Goal: Information Seeking & Learning: Learn about a topic

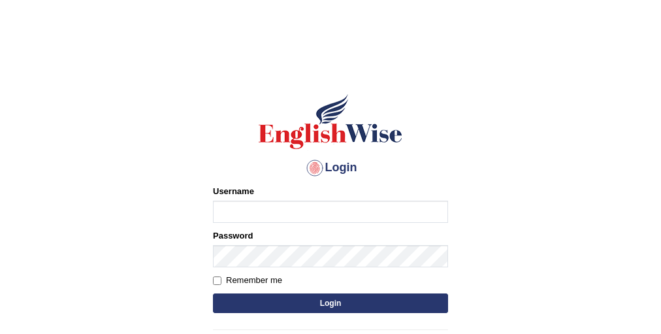
click at [263, 206] on input "Username" at bounding box center [330, 212] width 235 height 22
type input "pallavi_parramatta"
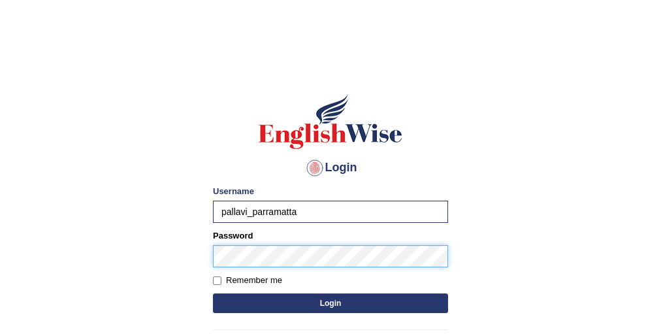
click at [213, 293] on button "Login" at bounding box center [330, 303] width 235 height 20
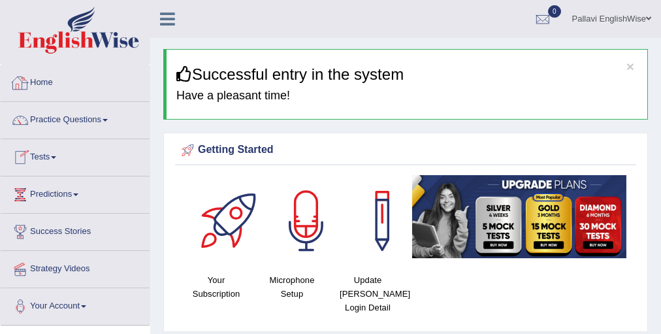
click at [430, 27] on ul "Pallavi EnglishWise Toggle navigation Username: pallavi_parramatta Access Type:…" at bounding box center [482, 18] width 357 height 37
click at [50, 123] on link "Practice Questions" at bounding box center [75, 118] width 149 height 33
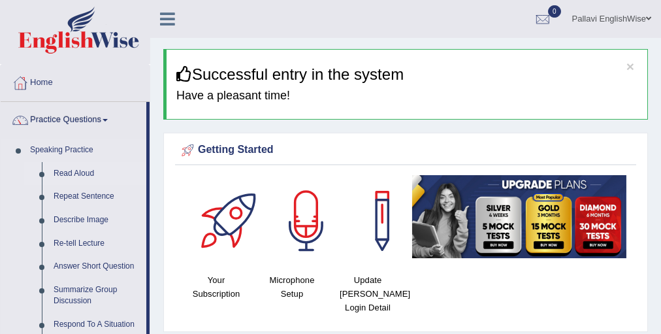
click at [73, 171] on link "Read Aloud" at bounding box center [97, 174] width 99 height 24
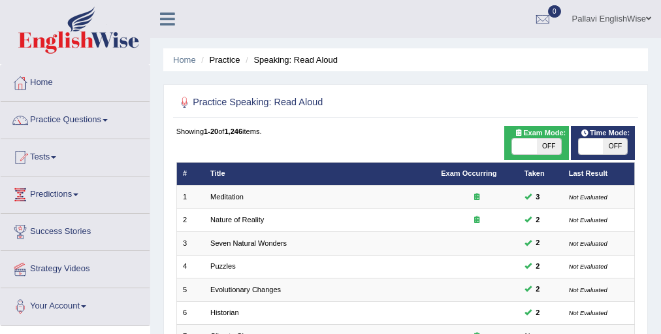
click at [555, 144] on span "OFF" at bounding box center [549, 147] width 24 height 16
checkbox input "true"
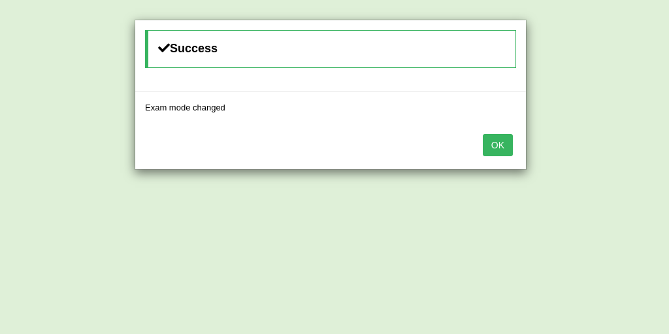
click at [497, 138] on button "OK" at bounding box center [498, 145] width 30 height 22
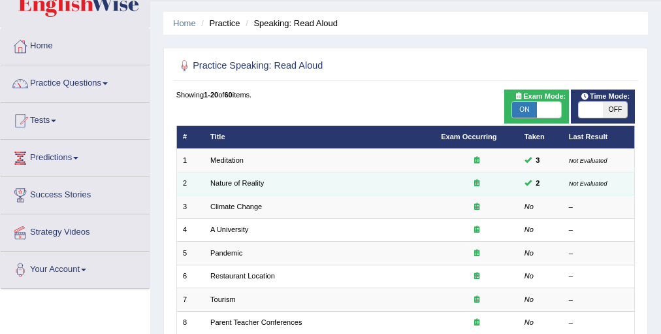
scroll to position [52, 0]
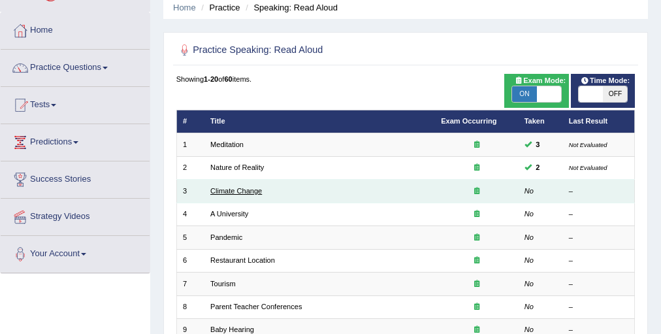
click at [238, 193] on link "Climate Change" at bounding box center [236, 191] width 52 height 8
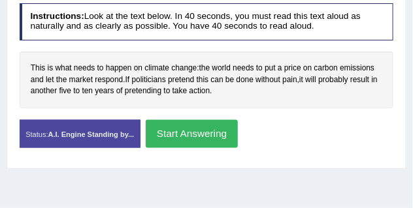
scroll to position [255, 0]
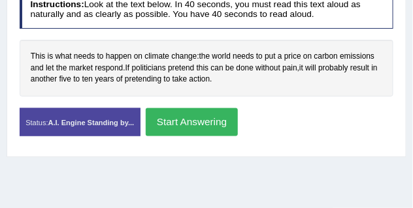
click at [212, 125] on button "Start Answering" at bounding box center [192, 122] width 92 height 28
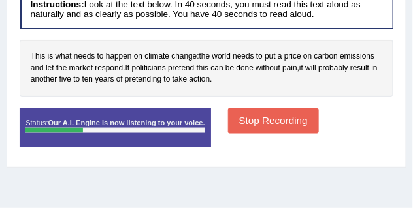
click at [267, 120] on button "Stop Recording" at bounding box center [273, 120] width 91 height 25
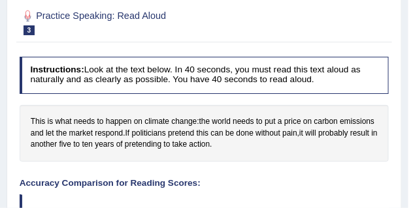
scroll to position [157, 0]
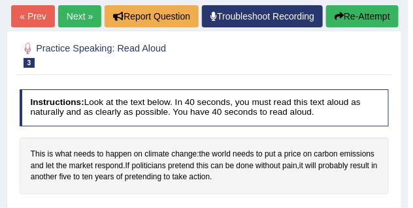
click at [101, 16] on link "Next »" at bounding box center [79, 16] width 43 height 22
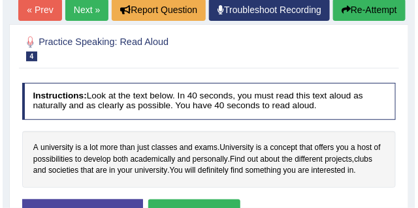
scroll to position [196, 0]
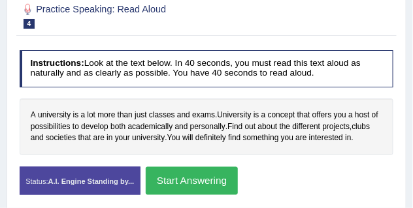
click at [212, 178] on button "Start Answering" at bounding box center [192, 181] width 92 height 28
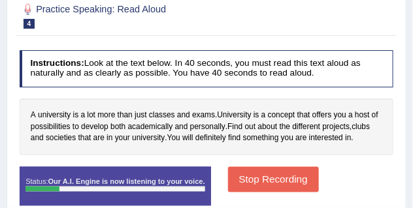
click at [269, 178] on button "Stop Recording" at bounding box center [273, 179] width 91 height 25
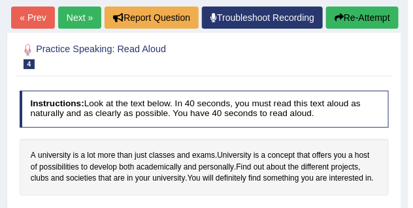
scroll to position [163, 0]
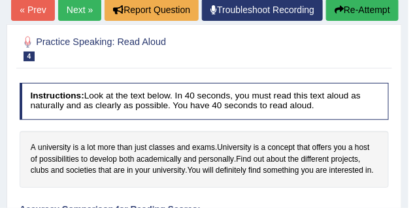
click at [101, 8] on link "Next »" at bounding box center [79, 10] width 43 height 22
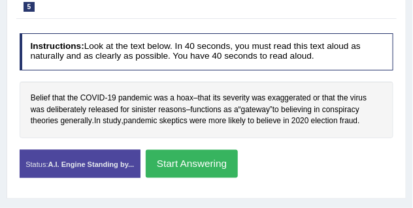
scroll to position [229, 0]
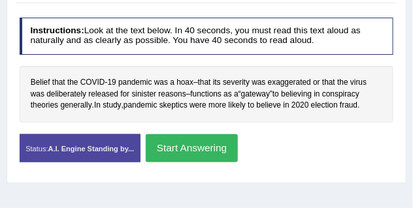
click at [164, 149] on button "Start Answering" at bounding box center [192, 149] width 92 height 28
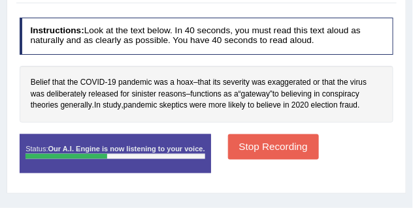
click at [282, 145] on button "Stop Recording" at bounding box center [273, 147] width 91 height 25
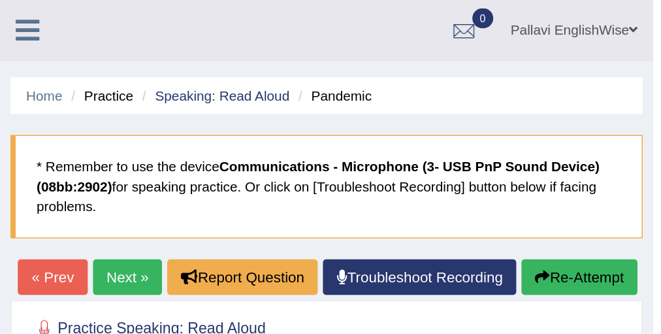
scroll to position [0, 0]
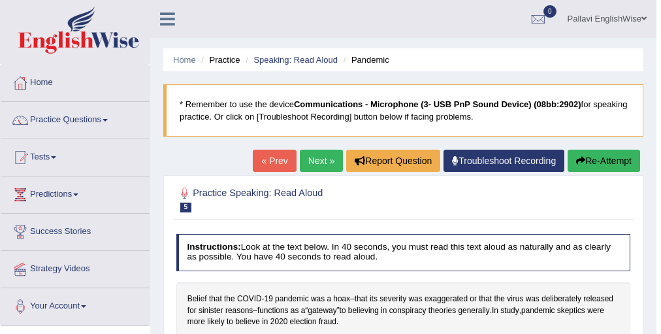
drag, startPoint x: 394, startPoint y: 0, endPoint x: 97, endPoint y: 111, distance: 317.3
click at [97, 111] on link "Practice Questions" at bounding box center [75, 118] width 149 height 33
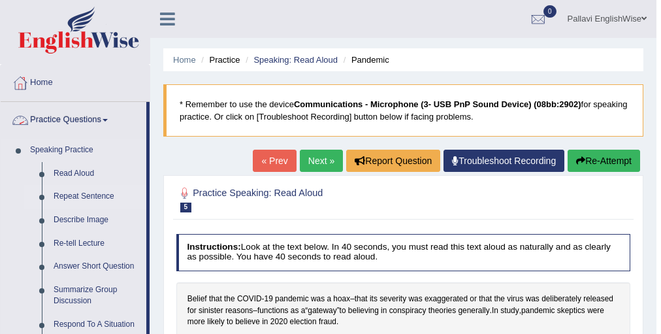
click at [84, 189] on link "Repeat Sentence" at bounding box center [97, 197] width 99 height 24
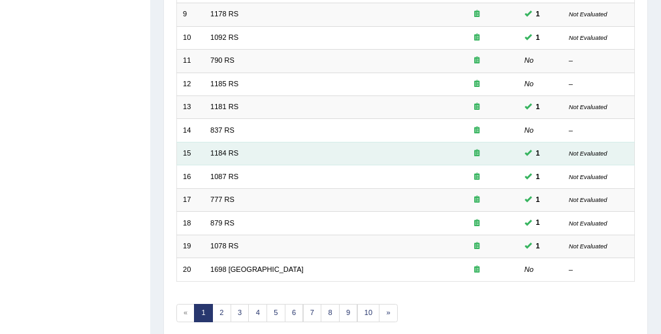
scroll to position [418, 0]
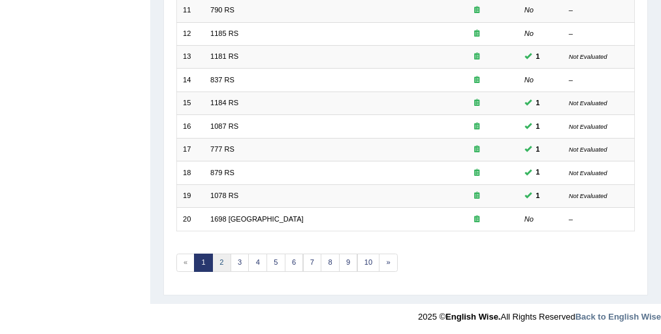
click at [223, 261] on link "2" at bounding box center [221, 262] width 19 height 18
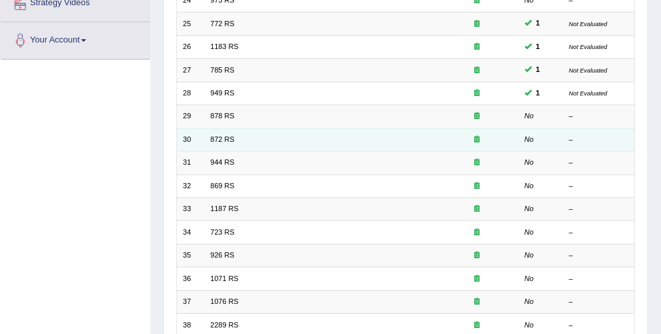
scroll to position [261, 0]
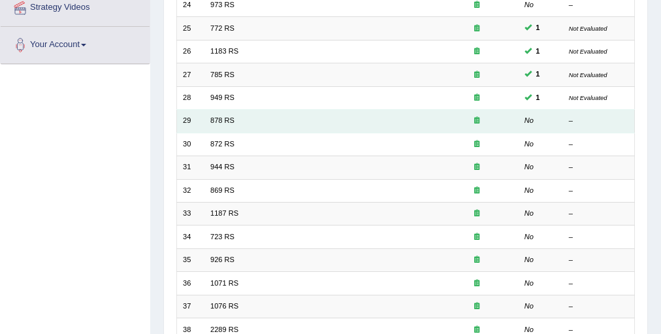
click at [236, 120] on td "878 RS" at bounding box center [319, 121] width 231 height 23
click at [233, 121] on link "878 RS" at bounding box center [222, 120] width 24 height 8
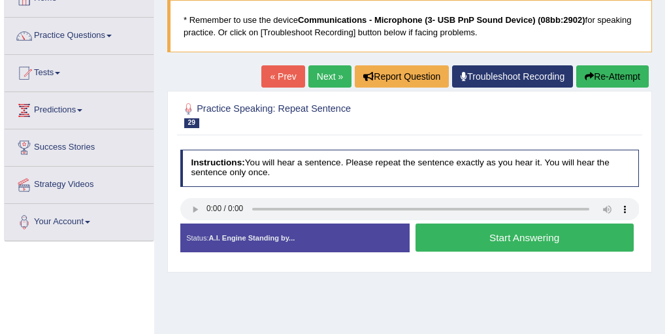
scroll to position [105, 0]
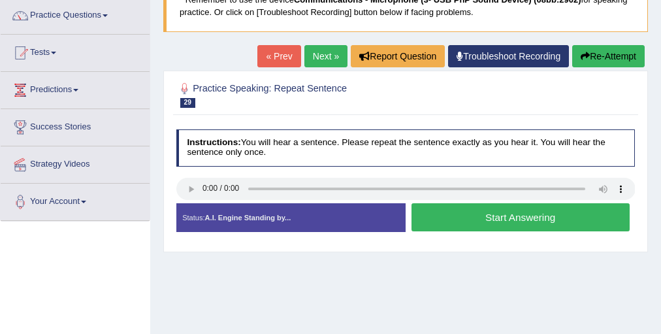
click at [466, 215] on button "Start Answering" at bounding box center [521, 217] width 218 height 28
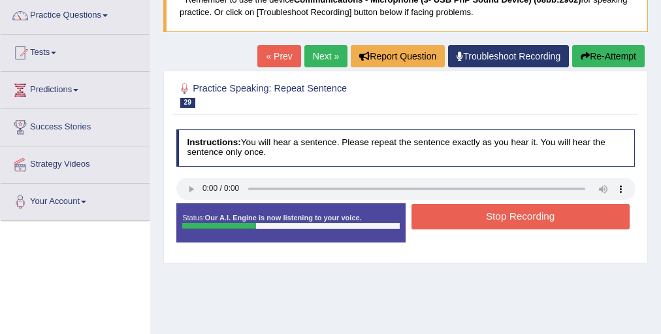
click at [466, 215] on button "Stop Recording" at bounding box center [521, 216] width 218 height 25
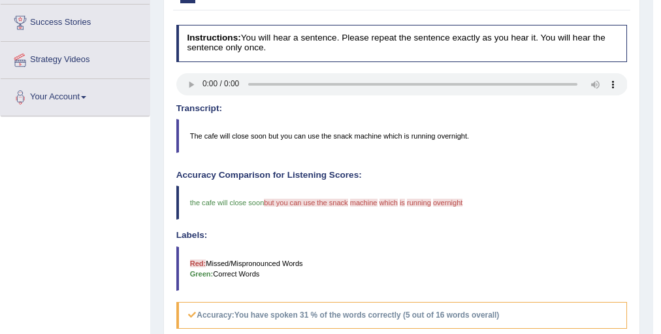
scroll to position [0, 0]
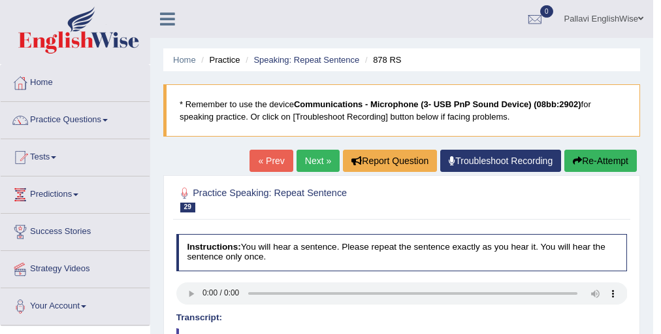
click at [315, 160] on link "Next »" at bounding box center [318, 161] width 43 height 22
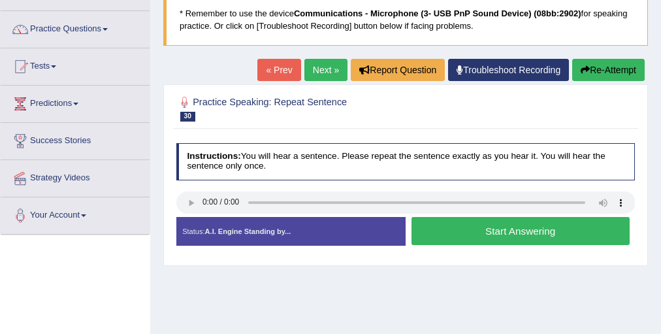
scroll to position [105, 0]
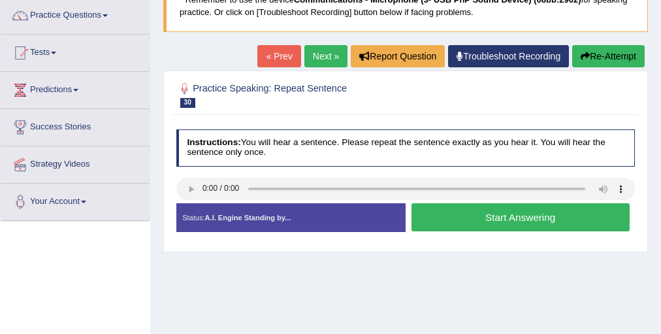
click at [494, 220] on button "Start Answering" at bounding box center [521, 217] width 218 height 28
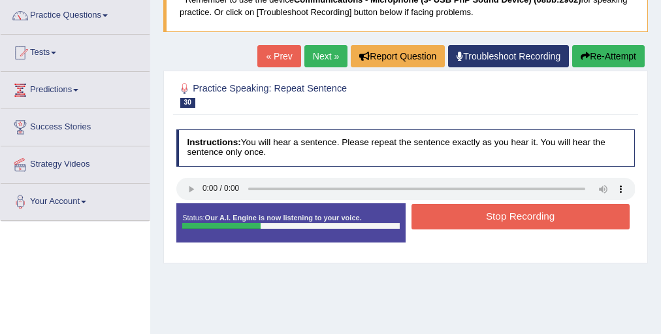
click at [494, 220] on button "Stop Recording" at bounding box center [521, 216] width 218 height 25
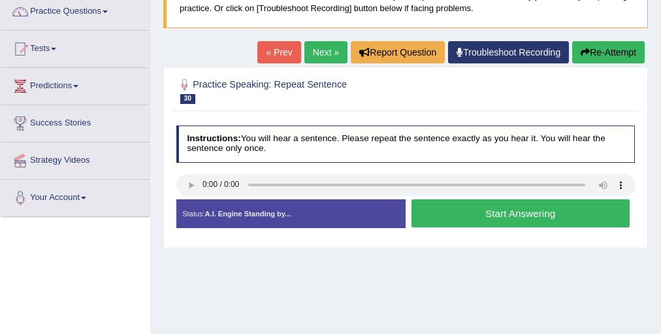
click at [438, 211] on button "Start Answering" at bounding box center [521, 213] width 218 height 28
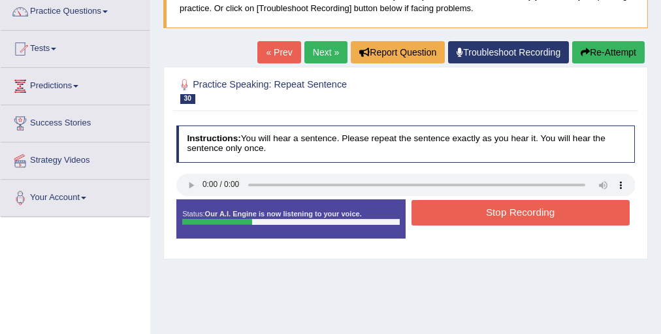
click at [438, 211] on button "Stop Recording" at bounding box center [521, 212] width 218 height 25
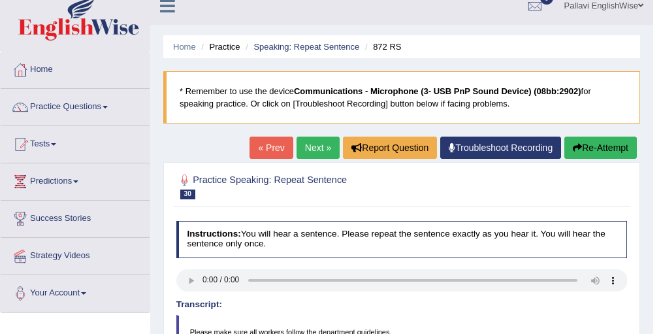
scroll to position [4, 0]
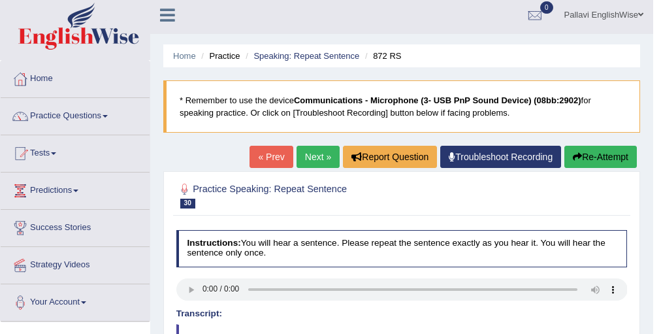
click at [321, 155] on link "Next »" at bounding box center [318, 157] width 43 height 22
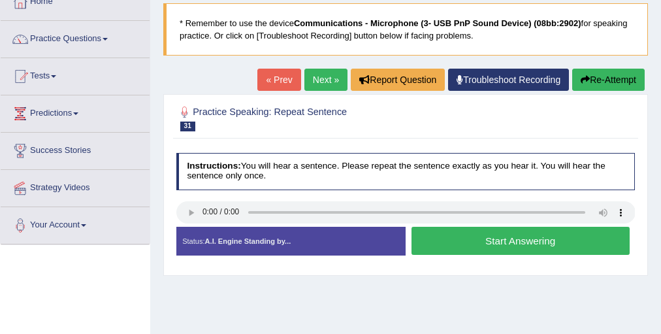
scroll to position [105, 0]
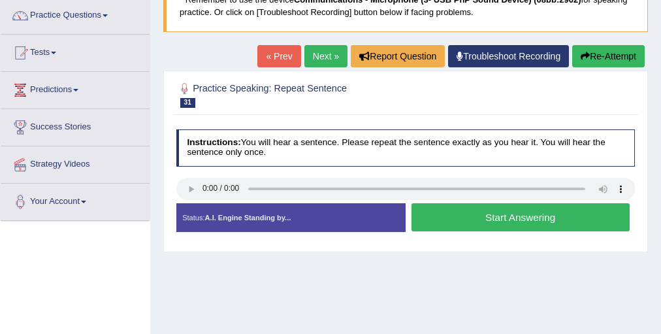
click at [504, 220] on button "Start Answering" at bounding box center [521, 217] width 218 height 28
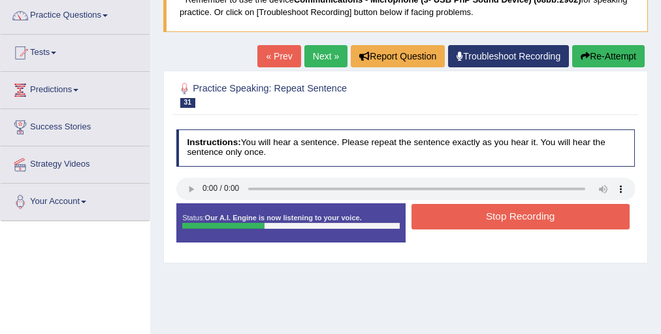
click at [504, 220] on button "Stop Recording" at bounding box center [521, 216] width 218 height 25
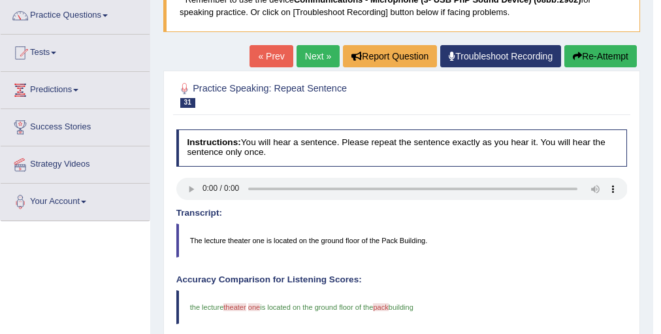
click at [319, 61] on link "Next »" at bounding box center [318, 56] width 43 height 22
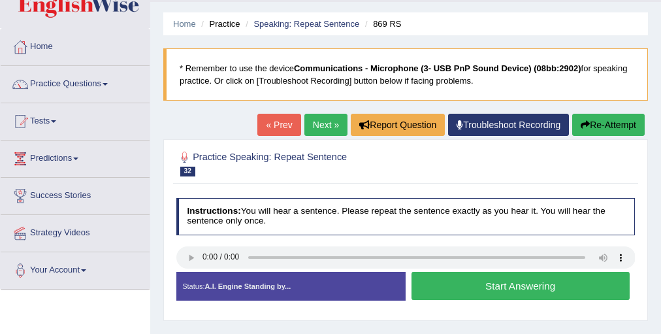
scroll to position [52, 0]
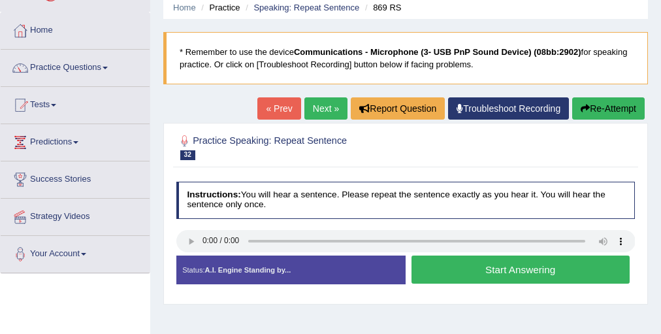
click at [316, 102] on link "Next »" at bounding box center [325, 108] width 43 height 22
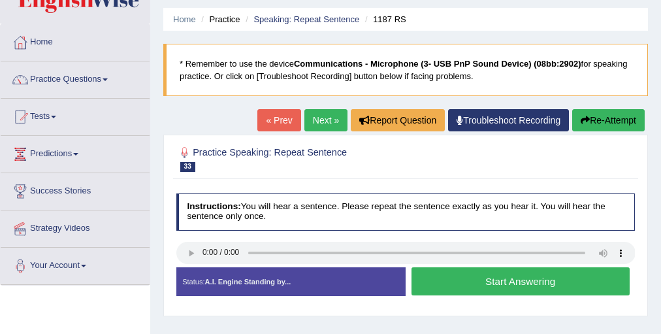
scroll to position [105, 0]
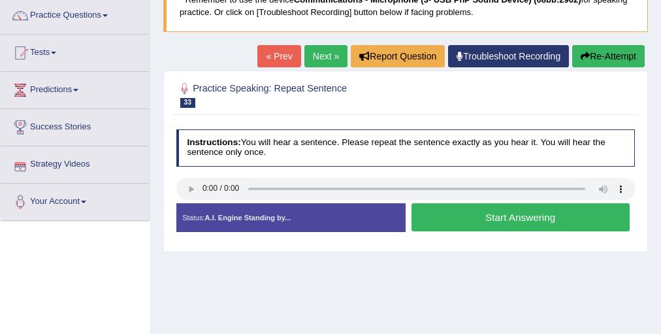
click at [506, 218] on button "Start Answering" at bounding box center [521, 217] width 218 height 28
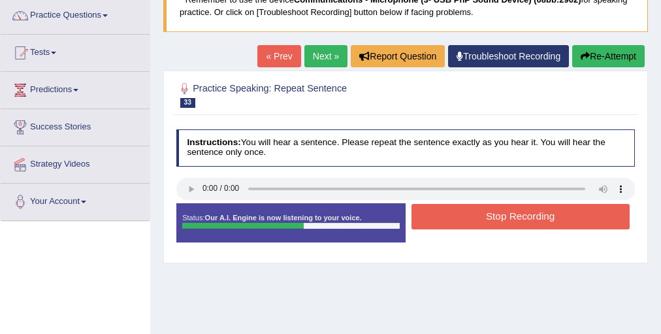
click at [505, 217] on button "Stop Recording" at bounding box center [521, 216] width 218 height 25
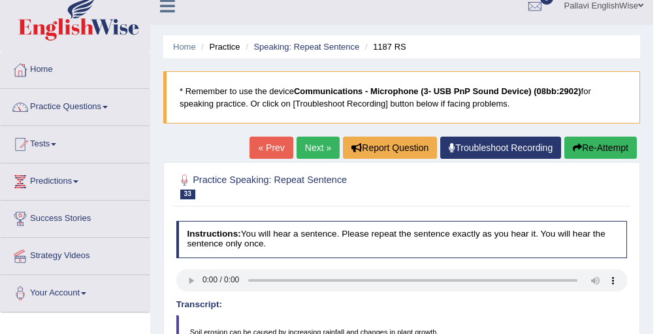
scroll to position [0, 0]
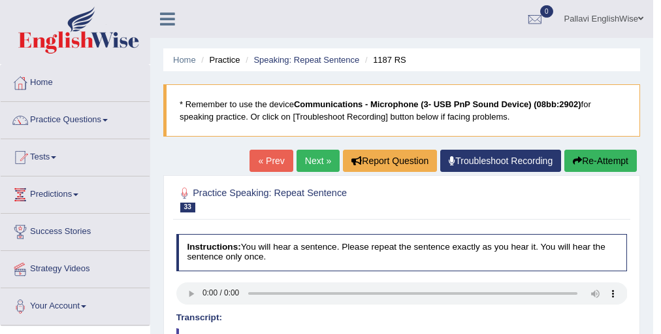
click at [321, 162] on link "Next »" at bounding box center [318, 161] width 43 height 22
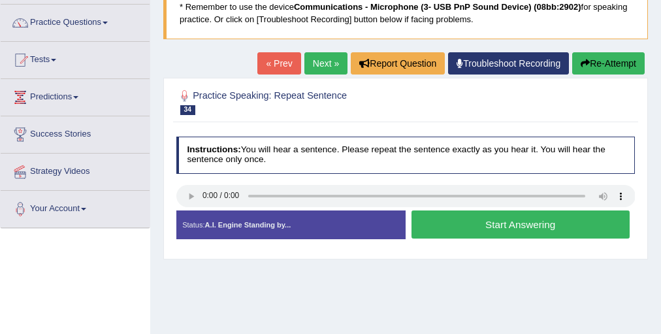
scroll to position [105, 0]
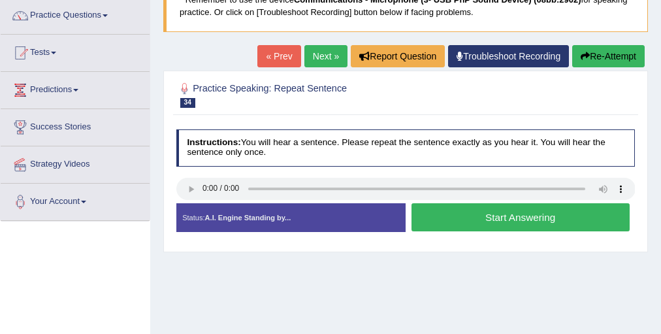
click at [323, 46] on link "Next »" at bounding box center [325, 56] width 43 height 22
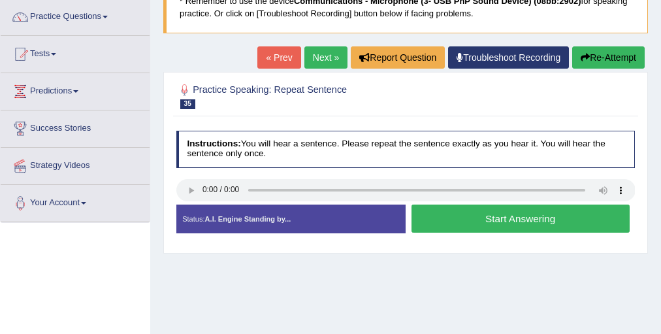
scroll to position [105, 0]
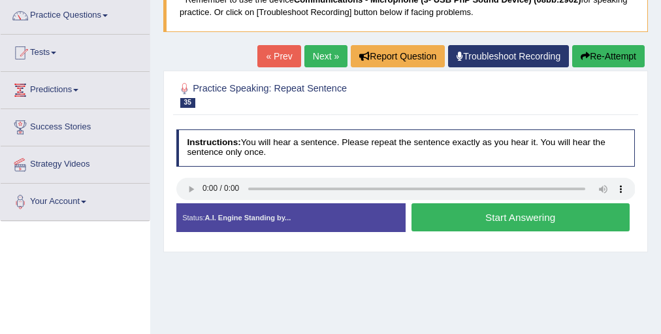
click at [328, 54] on link "Next »" at bounding box center [325, 56] width 43 height 22
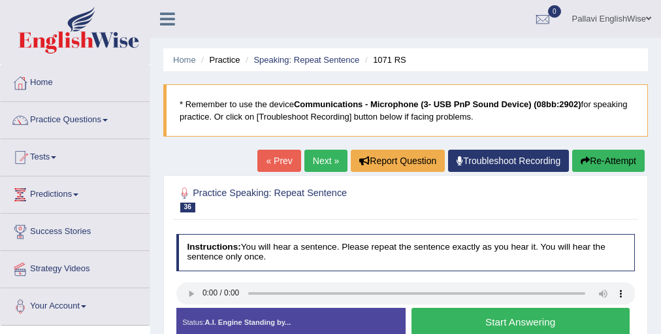
scroll to position [52, 0]
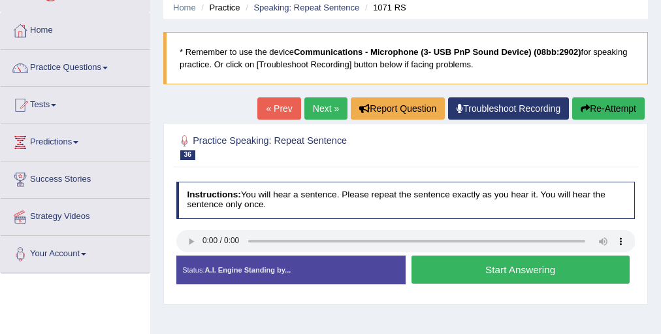
click at [452, 270] on button "Start Answering" at bounding box center [521, 269] width 218 height 28
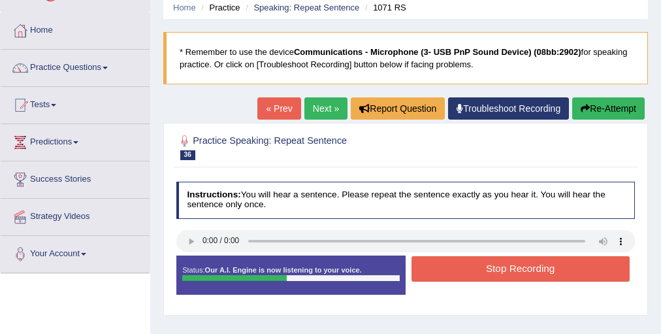
click at [453, 264] on button "Stop Recording" at bounding box center [521, 268] width 218 height 25
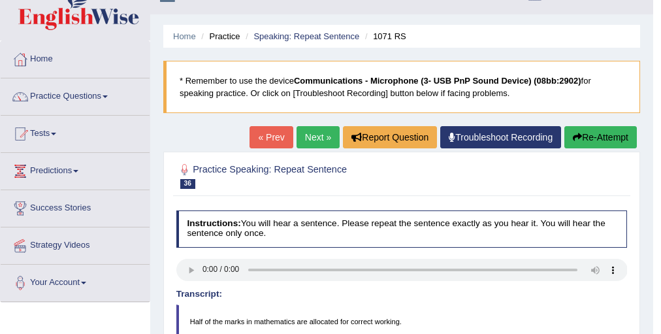
scroll to position [0, 0]
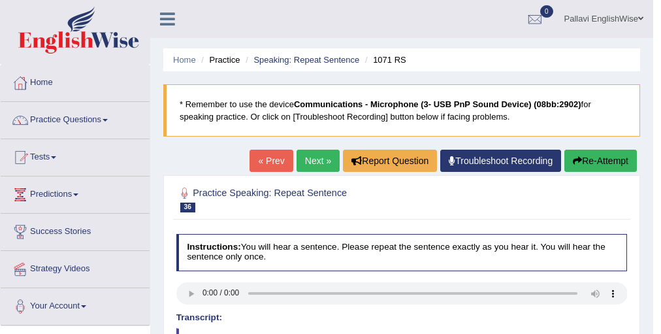
click at [65, 114] on link "Practice Questions" at bounding box center [75, 118] width 149 height 33
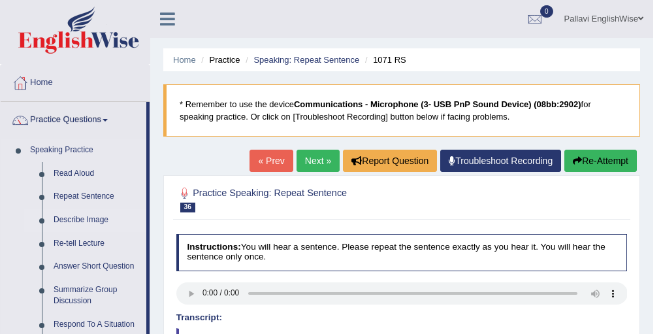
click at [81, 218] on link "Describe Image" at bounding box center [97, 220] width 99 height 24
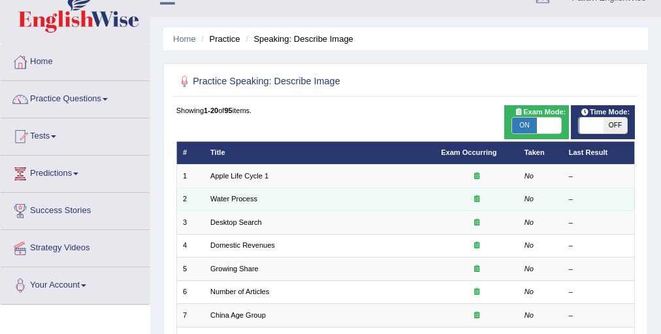
scroll to position [52, 0]
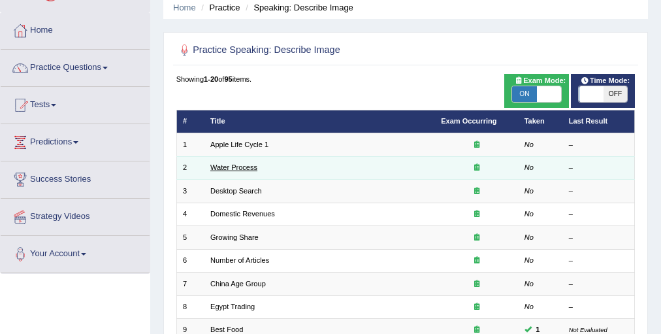
click at [221, 165] on link "Water Process" at bounding box center [233, 167] width 47 height 8
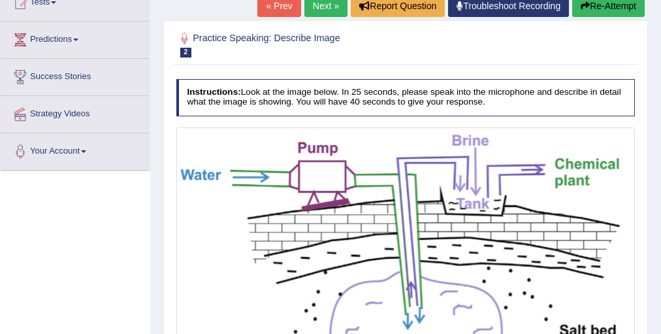
scroll to position [129, 0]
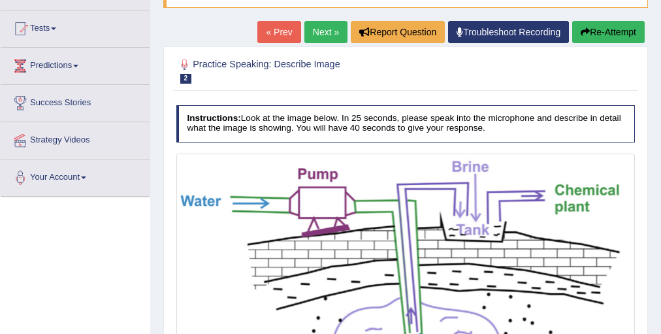
click at [310, 32] on link "Next »" at bounding box center [325, 32] width 43 height 22
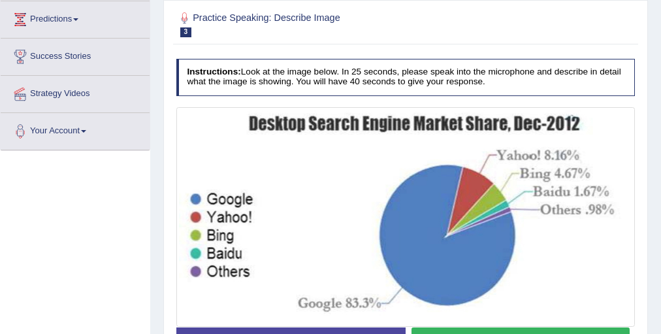
scroll to position [157, 0]
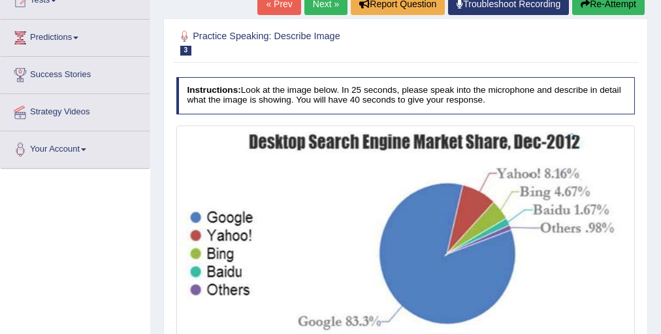
click at [314, 8] on link "Next »" at bounding box center [325, 4] width 43 height 22
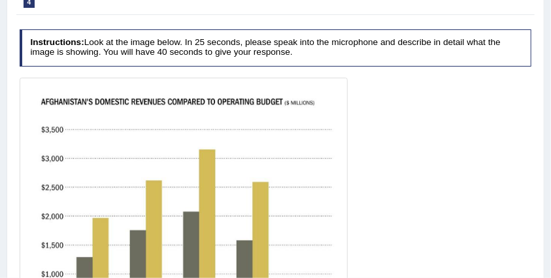
scroll to position [103, 0]
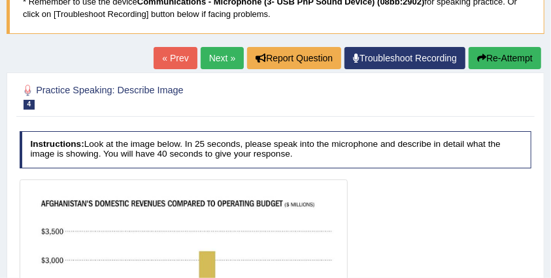
click at [228, 52] on link "Next »" at bounding box center [222, 58] width 43 height 22
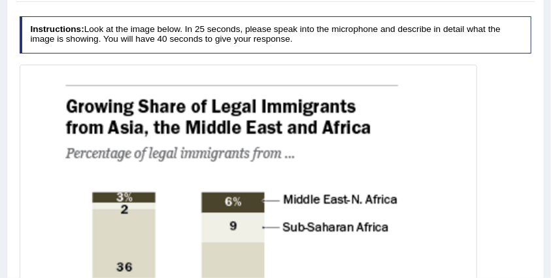
scroll to position [87, 0]
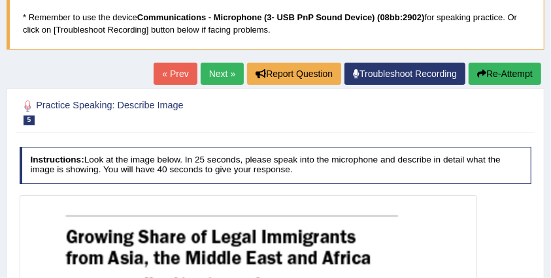
click at [220, 67] on link "Next »" at bounding box center [222, 74] width 43 height 22
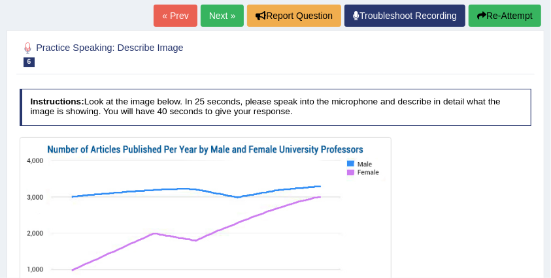
scroll to position [43, 0]
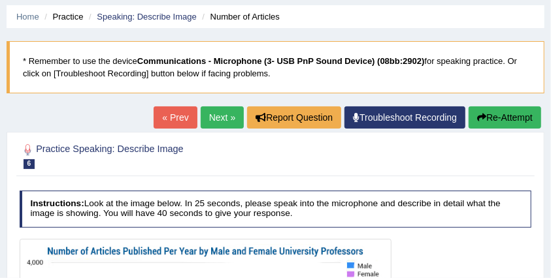
click at [204, 112] on link "Next »" at bounding box center [222, 117] width 43 height 22
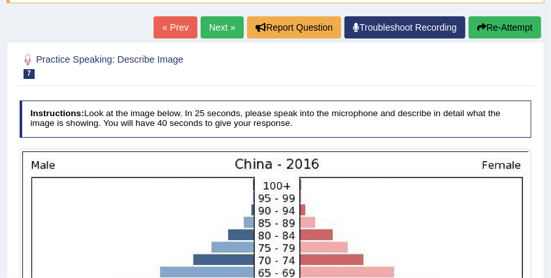
scroll to position [131, 0]
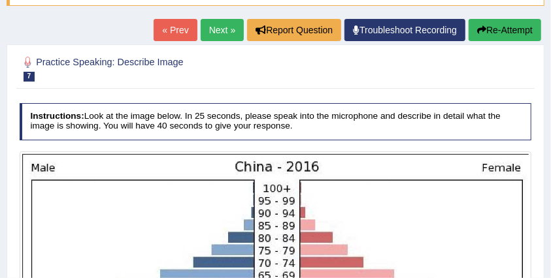
click at [214, 34] on link "Next »" at bounding box center [222, 30] width 43 height 22
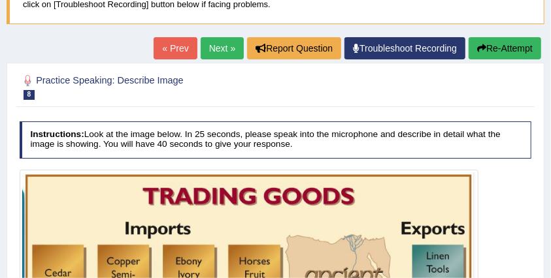
scroll to position [43, 0]
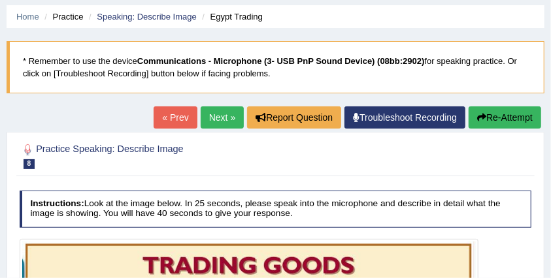
click at [217, 119] on link "Next »" at bounding box center [222, 117] width 43 height 22
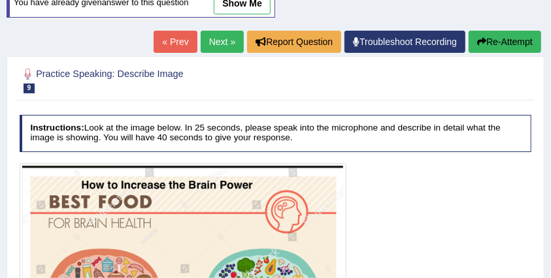
scroll to position [93, 0]
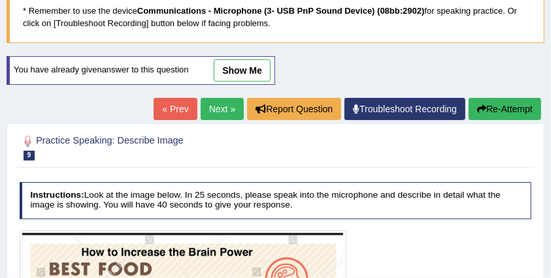
click at [161, 110] on link "« Prev" at bounding box center [175, 109] width 43 height 22
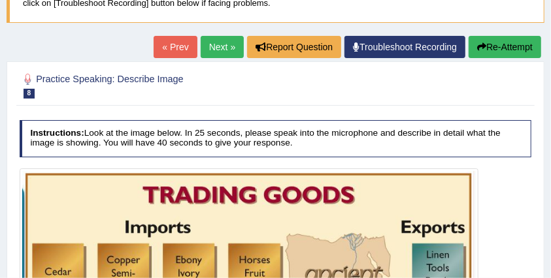
scroll to position [87, 0]
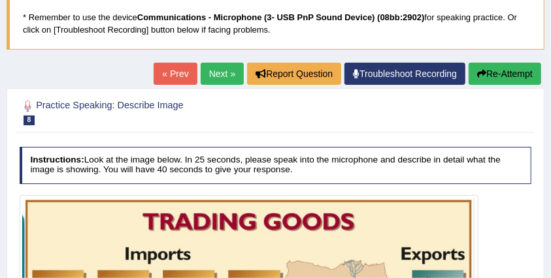
click at [169, 72] on link "« Prev" at bounding box center [175, 74] width 43 height 22
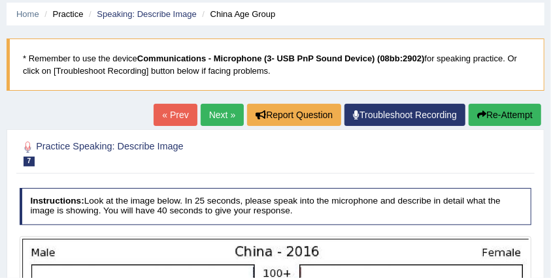
scroll to position [43, 0]
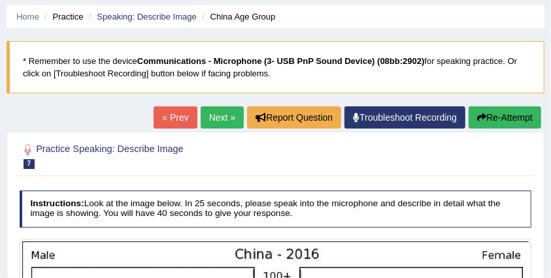
click at [174, 110] on link "« Prev" at bounding box center [175, 117] width 43 height 22
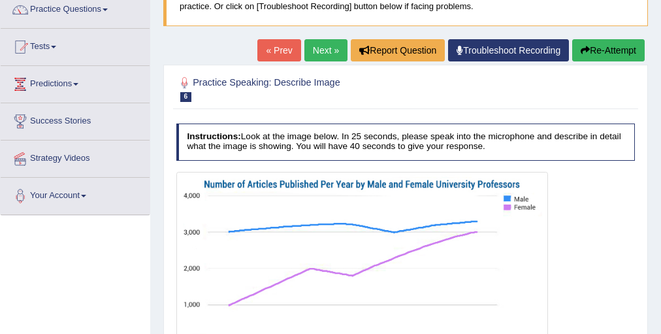
scroll to position [48, 0]
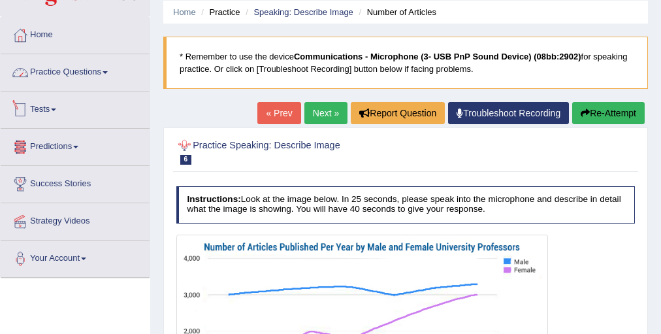
click at [52, 76] on link "Practice Questions" at bounding box center [75, 70] width 149 height 33
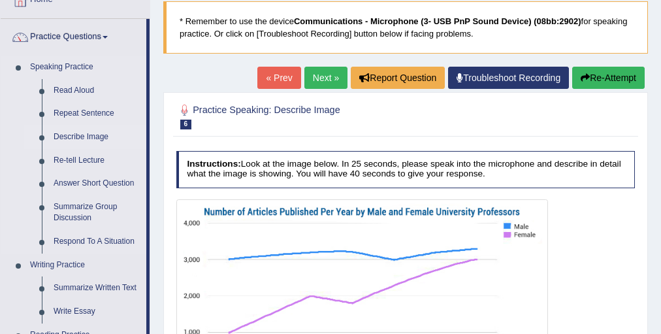
scroll to position [100, 0]
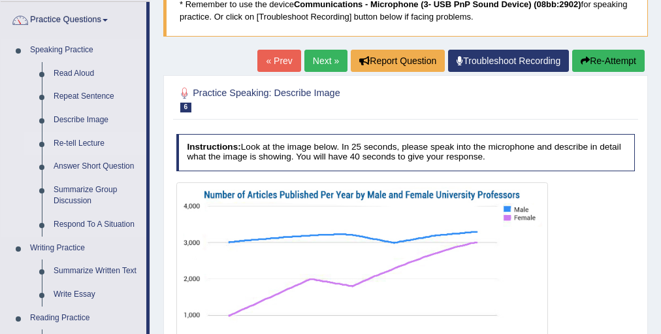
click at [106, 140] on link "Re-tell Lecture" at bounding box center [97, 144] width 99 height 24
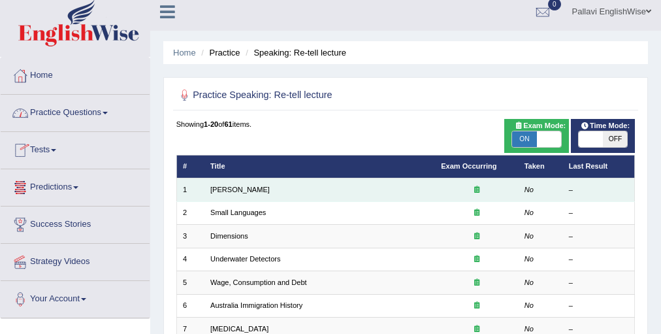
scroll to position [105, 0]
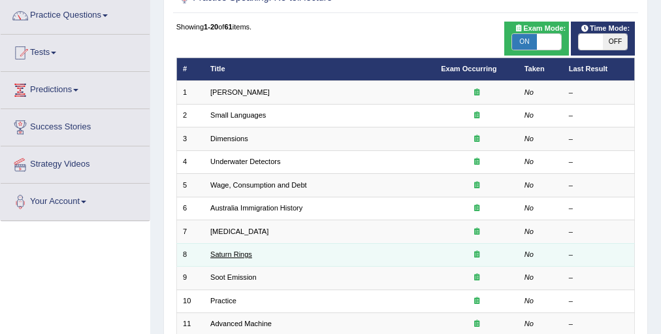
click at [226, 256] on link "Saturn Rings" at bounding box center [231, 254] width 42 height 8
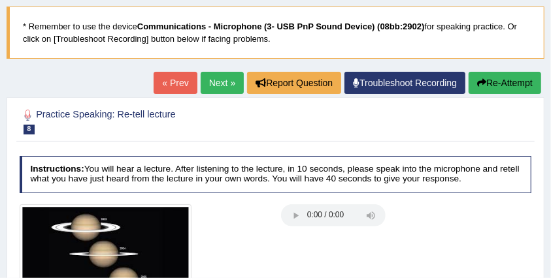
scroll to position [50, 0]
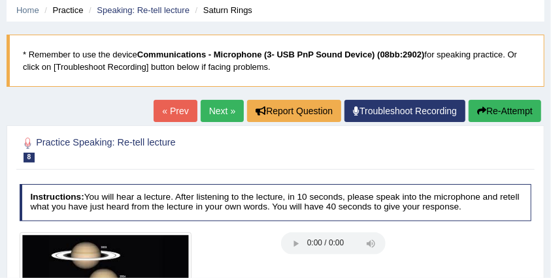
click at [203, 107] on link "Next »" at bounding box center [222, 111] width 43 height 22
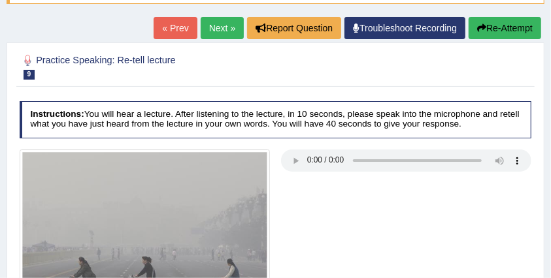
scroll to position [87, 0]
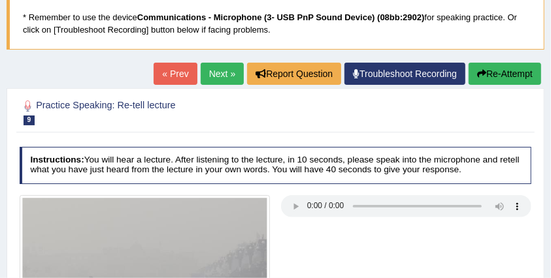
click at [204, 73] on link "Next »" at bounding box center [222, 74] width 43 height 22
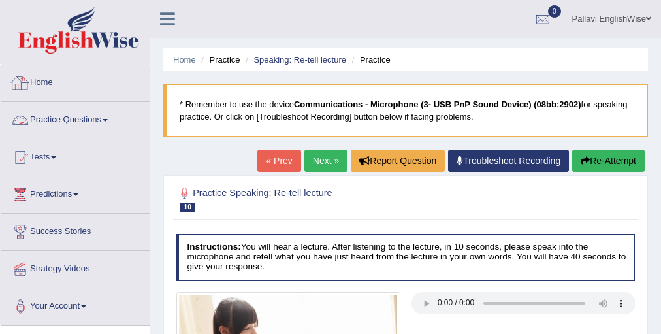
click at [30, 128] on link "Practice Questions" at bounding box center [75, 118] width 149 height 33
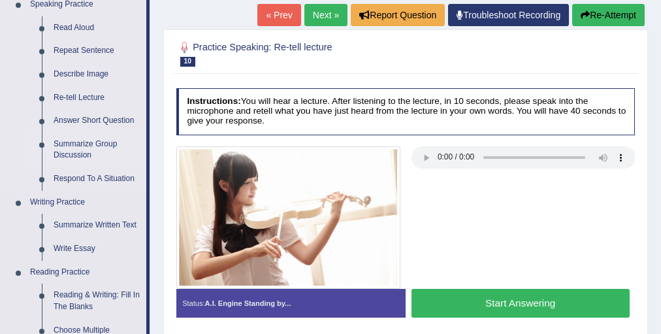
scroll to position [209, 0]
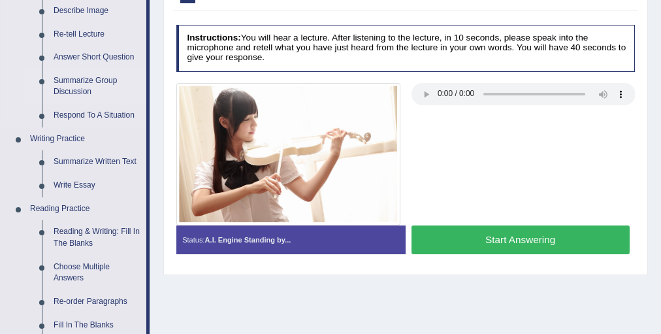
click at [112, 89] on link "Summarize Group Discussion" at bounding box center [97, 86] width 99 height 35
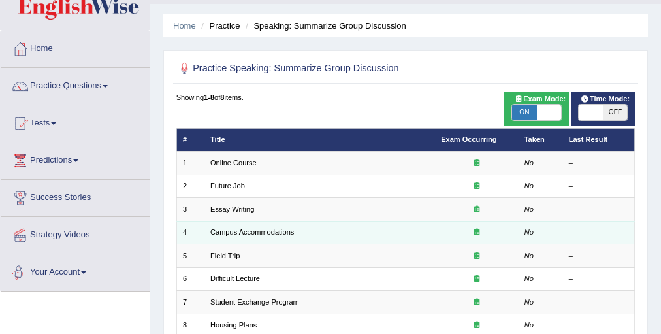
scroll to position [52, 0]
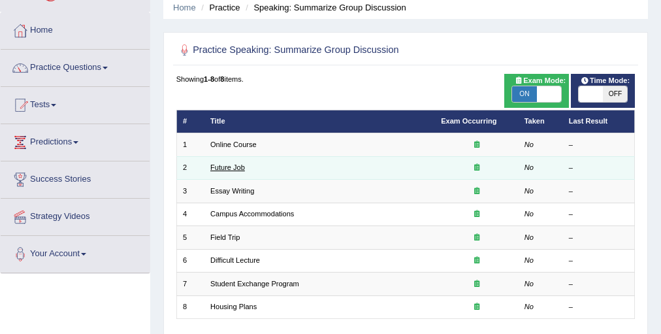
click at [243, 167] on link "Future Job" at bounding box center [227, 167] width 35 height 8
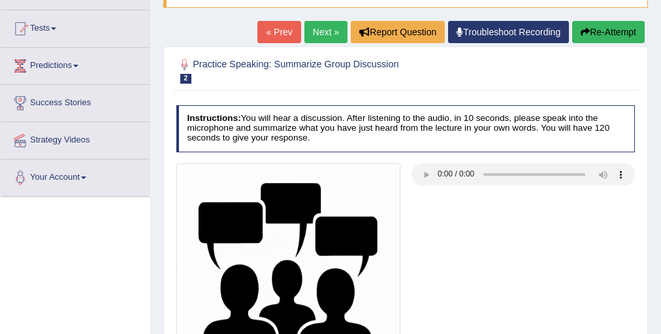
scroll to position [105, 0]
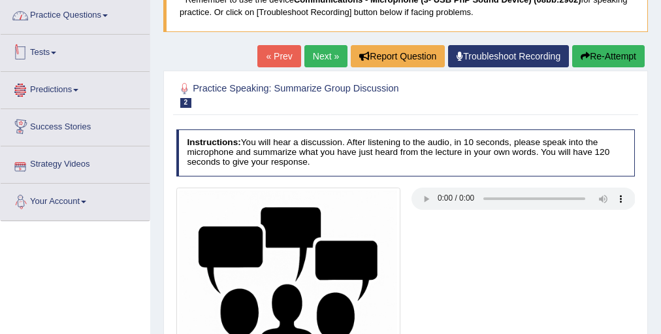
click at [78, 12] on link "Practice Questions" at bounding box center [75, 13] width 149 height 33
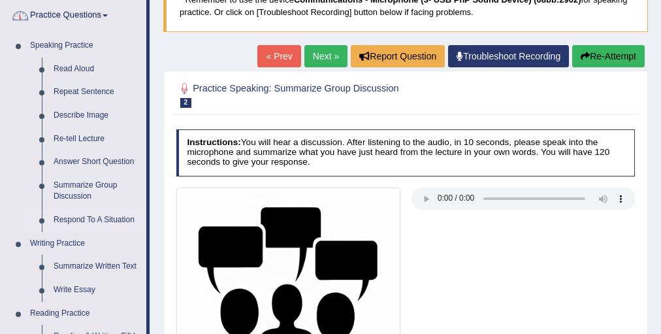
click at [89, 225] on link "Respond To A Situation" at bounding box center [97, 220] width 99 height 24
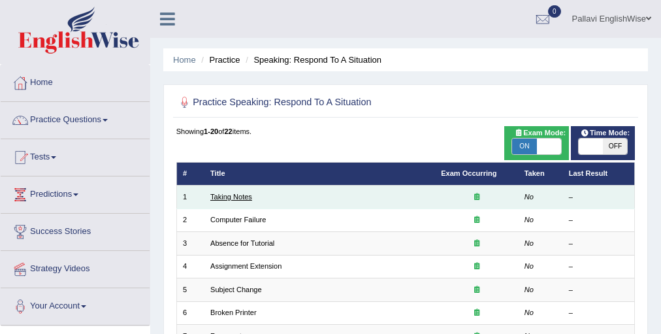
click at [225, 199] on link "Taking Notes" at bounding box center [231, 197] width 42 height 8
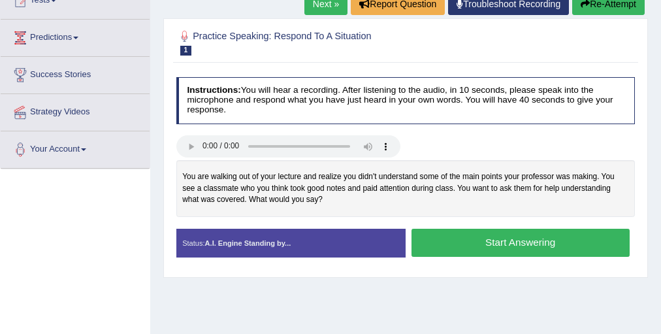
drag, startPoint x: 598, startPoint y: 3, endPoint x: 141, endPoint y: 254, distance: 522.0
click at [142, 255] on div "Toggle navigation Home Practice Questions Speaking Practice Read Aloud Repeat S…" at bounding box center [330, 182] width 661 height 679
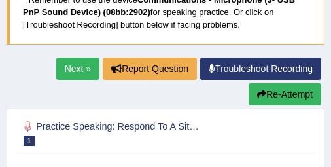
scroll to position [105, 0]
click at [78, 65] on link "Next »" at bounding box center [77, 68] width 43 height 22
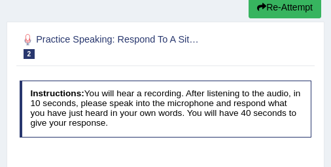
scroll to position [157, 0]
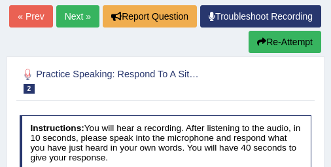
click at [99, 18] on link "Next »" at bounding box center [77, 16] width 43 height 22
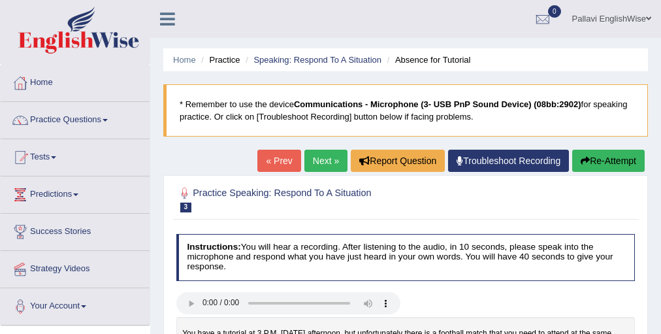
drag, startPoint x: 333, startPoint y: 0, endPoint x: 40, endPoint y: 114, distance: 314.8
click at [40, 114] on link "Practice Questions" at bounding box center [75, 118] width 149 height 33
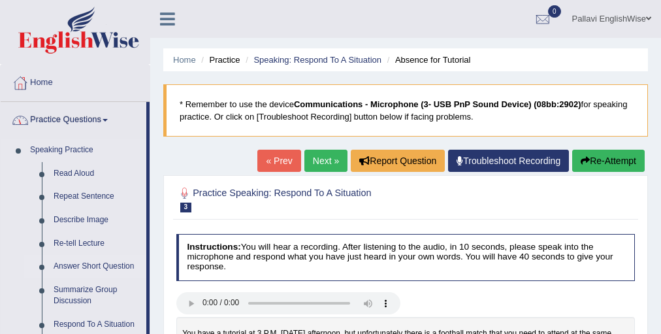
click at [81, 166] on link "Answer Short Question" at bounding box center [97, 267] width 99 height 24
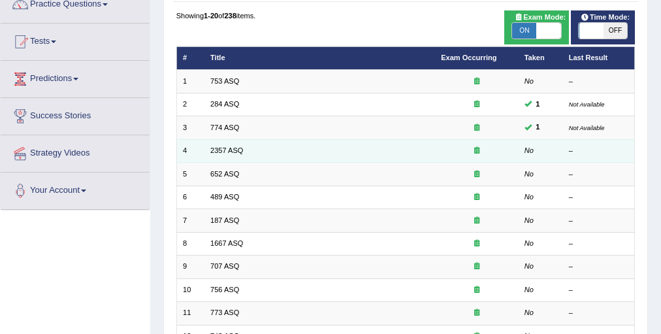
scroll to position [157, 0]
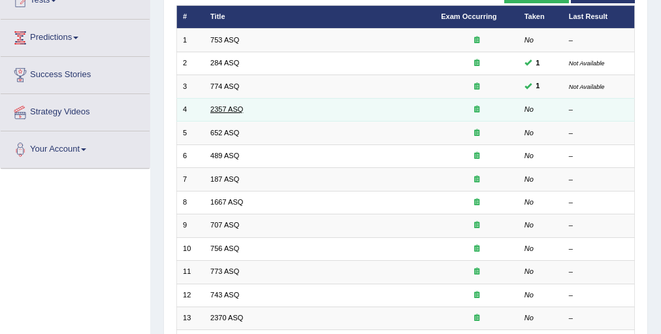
click at [235, 110] on link "2357 ASQ" at bounding box center [226, 109] width 33 height 8
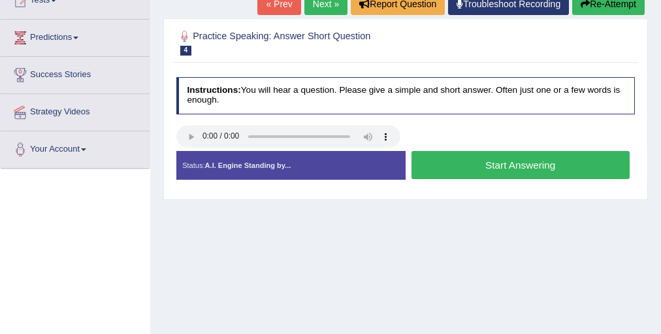
click at [425, 164] on button "Start Answering" at bounding box center [521, 165] width 218 height 28
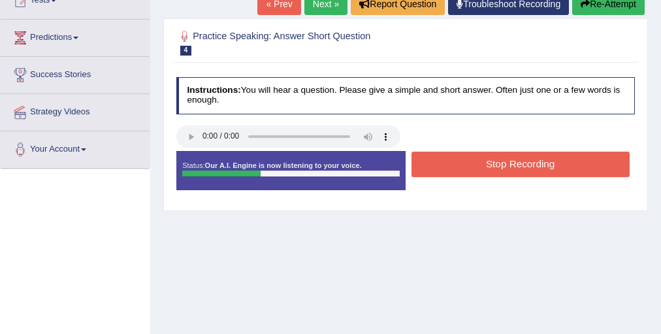
click at [425, 164] on button "Stop Recording" at bounding box center [521, 164] width 218 height 25
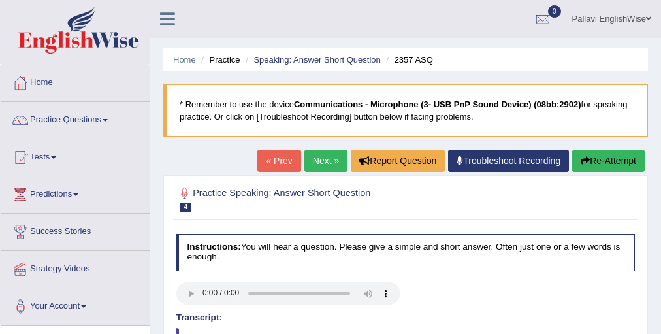
click at [316, 157] on link "Next »" at bounding box center [325, 161] width 43 height 22
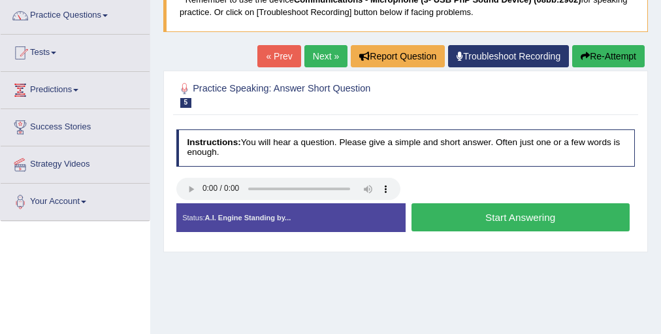
click at [549, 214] on button "Start Answering" at bounding box center [521, 217] width 218 height 28
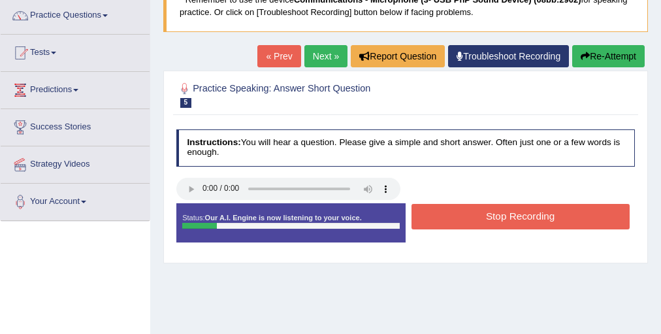
click at [549, 212] on button "Stop Recording" at bounding box center [521, 216] width 218 height 25
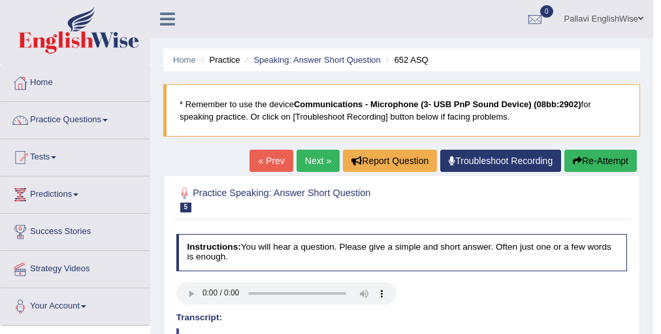
click at [598, 22] on link "Pallavi EnglishWise" at bounding box center [604, 17] width 99 height 34
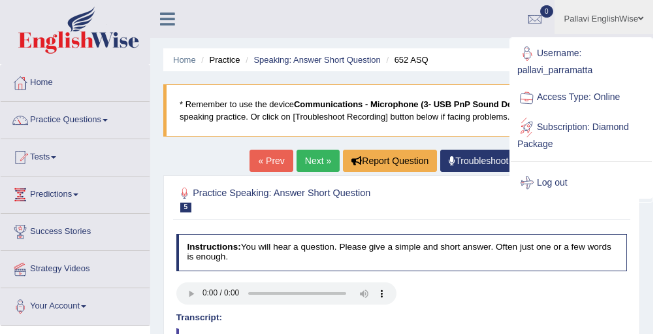
click at [603, 183] on link "Log out" at bounding box center [581, 183] width 141 height 30
